Goal: Transaction & Acquisition: Purchase product/service

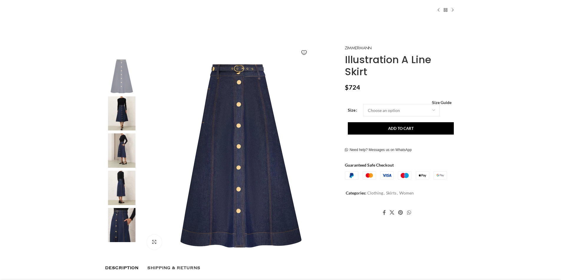
click at [242, 118] on img at bounding box center [239, 156] width 195 height 195
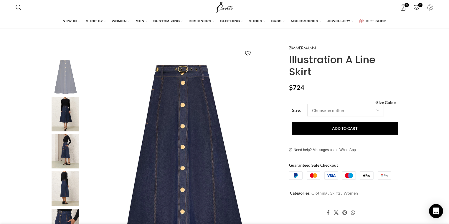
click at [66, 112] on img "2 / 6" at bounding box center [65, 114] width 36 height 34
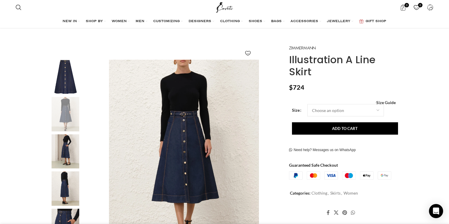
scroll to position [0, 62]
click at [273, 158] on div "Next slide" at bounding box center [274, 157] width 15 height 15
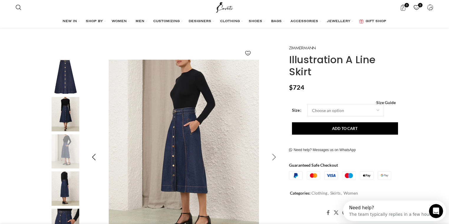
scroll to position [0, 0]
click at [194, 141] on img "3 / 6" at bounding box center [183, 157] width 195 height 195
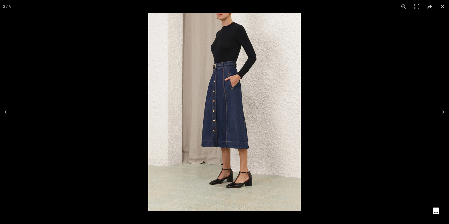
scroll to position [0, 124]
click at [230, 87] on img at bounding box center [224, 112] width 152 height 198
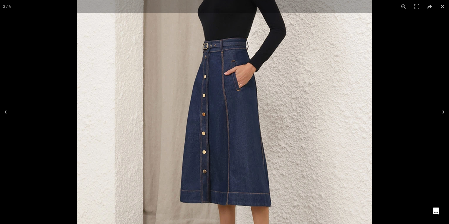
click at [233, 90] on img at bounding box center [224, 135] width 294 height 383
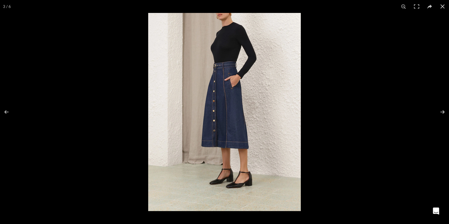
click at [230, 86] on img at bounding box center [224, 112] width 152 height 198
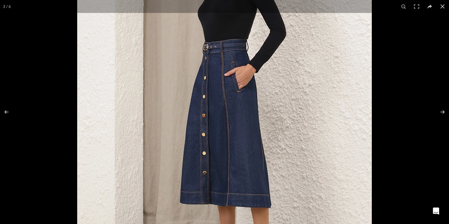
scroll to position [0, 248]
click at [441, 113] on button at bounding box center [438, 111] width 21 height 29
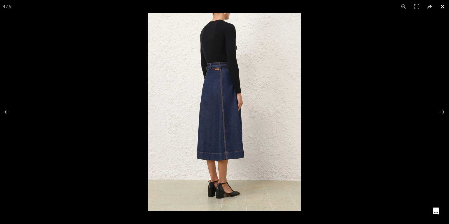
scroll to position [0, 434]
click at [5, 112] on button at bounding box center [10, 111] width 21 height 29
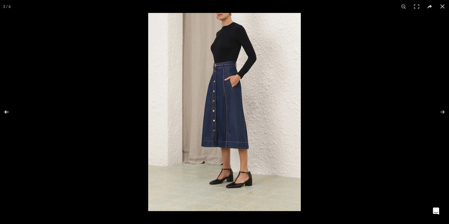
click at [5, 112] on button at bounding box center [10, 111] width 21 height 29
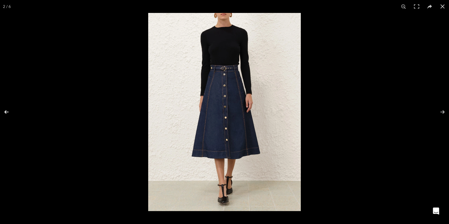
click at [5, 112] on button at bounding box center [10, 111] width 21 height 29
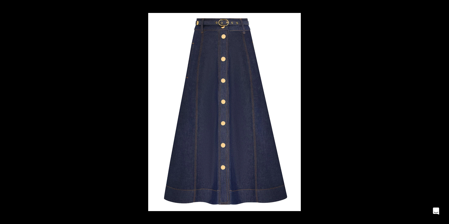
scroll to position [0, 619]
click at [442, 113] on button at bounding box center [438, 111] width 21 height 29
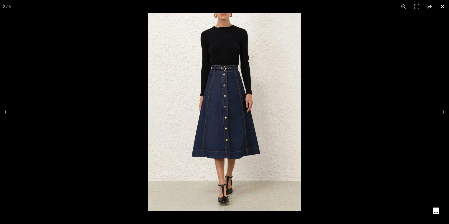
scroll to position [0, 681]
click at [442, 111] on button at bounding box center [438, 111] width 21 height 29
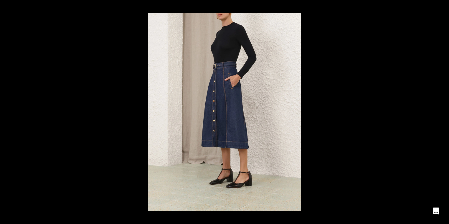
scroll to position [0, 805]
click at [9, 113] on button at bounding box center [10, 111] width 21 height 29
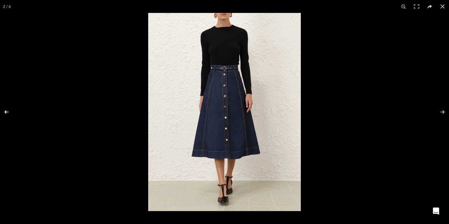
click at [9, 112] on button at bounding box center [10, 111] width 21 height 29
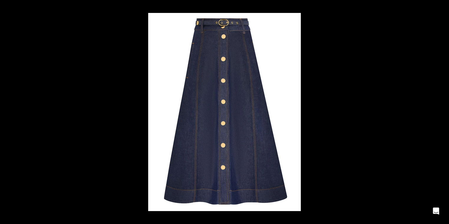
scroll to position [0, 929]
click at [443, 111] on button at bounding box center [438, 111] width 21 height 29
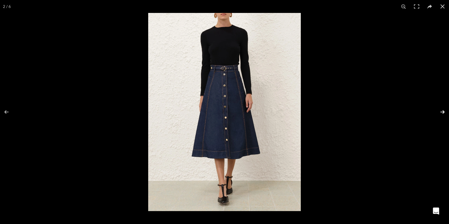
click at [443, 111] on button at bounding box center [438, 111] width 21 height 29
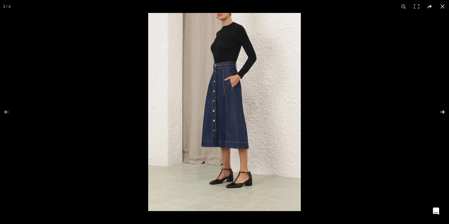
click at [443, 111] on button at bounding box center [438, 111] width 21 height 29
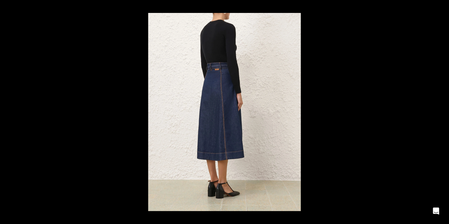
scroll to position [0, 62]
click at [442, 111] on button at bounding box center [438, 111] width 21 height 29
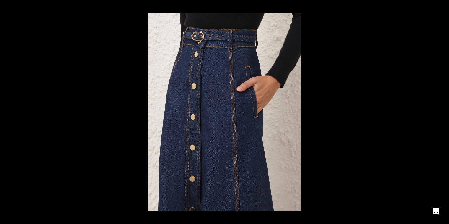
scroll to position [0, 186]
click at [442, 111] on button at bounding box center [438, 111] width 21 height 29
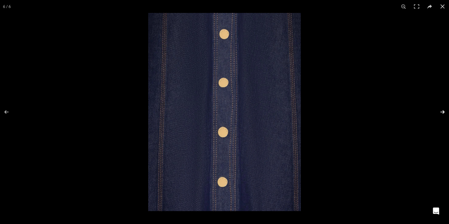
scroll to position [0, 248]
click at [441, 112] on button at bounding box center [438, 111] width 21 height 29
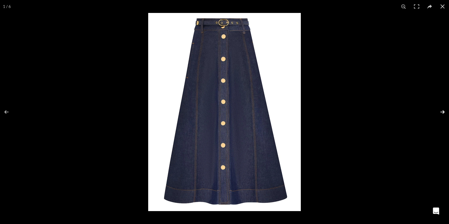
click at [441, 112] on button at bounding box center [438, 111] width 21 height 29
